Goal: Task Accomplishment & Management: Use online tool/utility

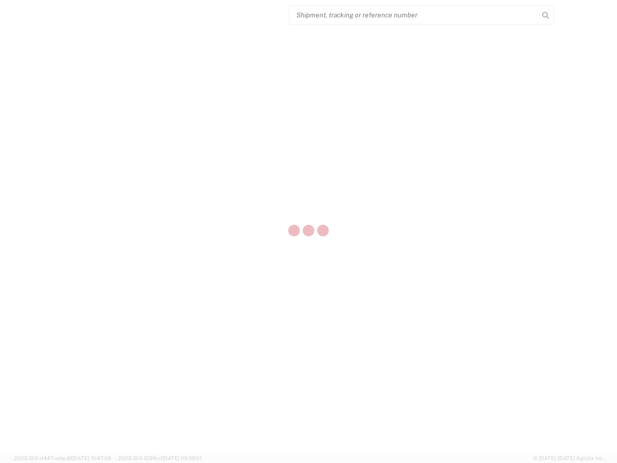
select select "US"
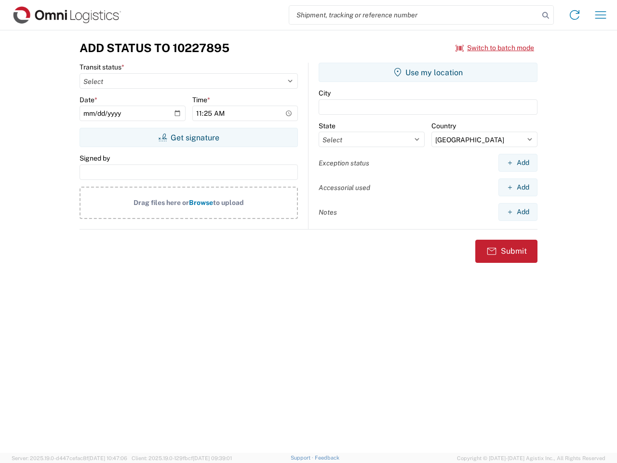
click at [414, 15] on input "search" at bounding box center [414, 15] width 250 height 18
click at [546, 15] on icon at bounding box center [546, 16] width 14 height 14
click at [575, 15] on icon at bounding box center [574, 14] width 15 height 15
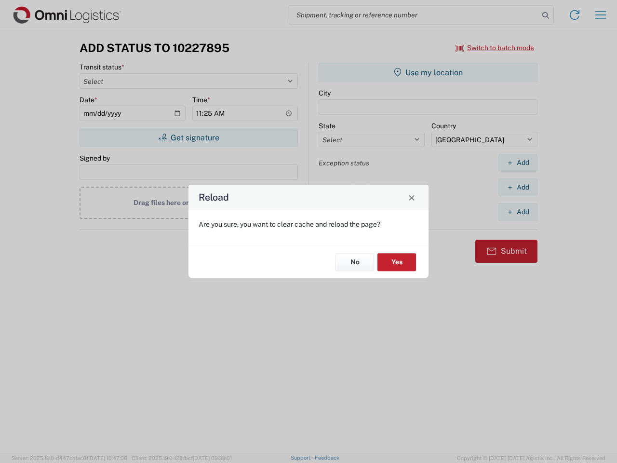
click at [601, 15] on div "Reload Are you sure, you want to clear cache and reload the page? No Yes" at bounding box center [308, 231] width 617 height 463
click at [495, 48] on div "Reload Are you sure, you want to clear cache and reload the page? No Yes" at bounding box center [308, 231] width 617 height 463
click at [189, 137] on div "Reload Are you sure, you want to clear cache and reload the page? No Yes" at bounding box center [308, 231] width 617 height 463
click at [428, 72] on div "Reload Are you sure, you want to clear cache and reload the page? No Yes" at bounding box center [308, 231] width 617 height 463
click at [518, 163] on div "Reload Are you sure, you want to clear cache and reload the page? No Yes" at bounding box center [308, 231] width 617 height 463
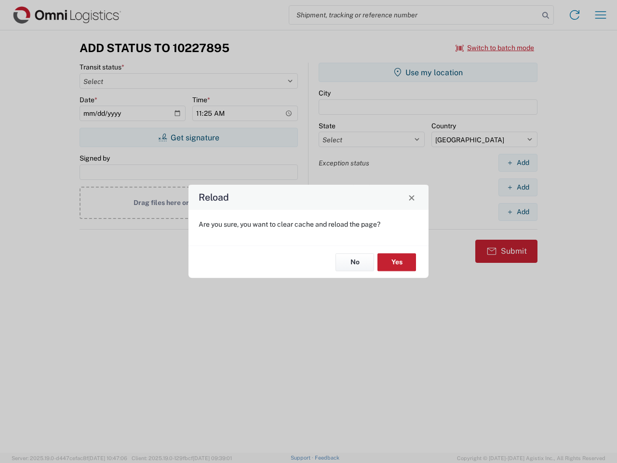
click at [518, 187] on div "Reload Are you sure, you want to clear cache and reload the page? No Yes" at bounding box center [308, 231] width 617 height 463
click at [518, 212] on div "Reload Are you sure, you want to clear cache and reload the page? No Yes" at bounding box center [308, 231] width 617 height 463
